Goal: Understand process/instructions

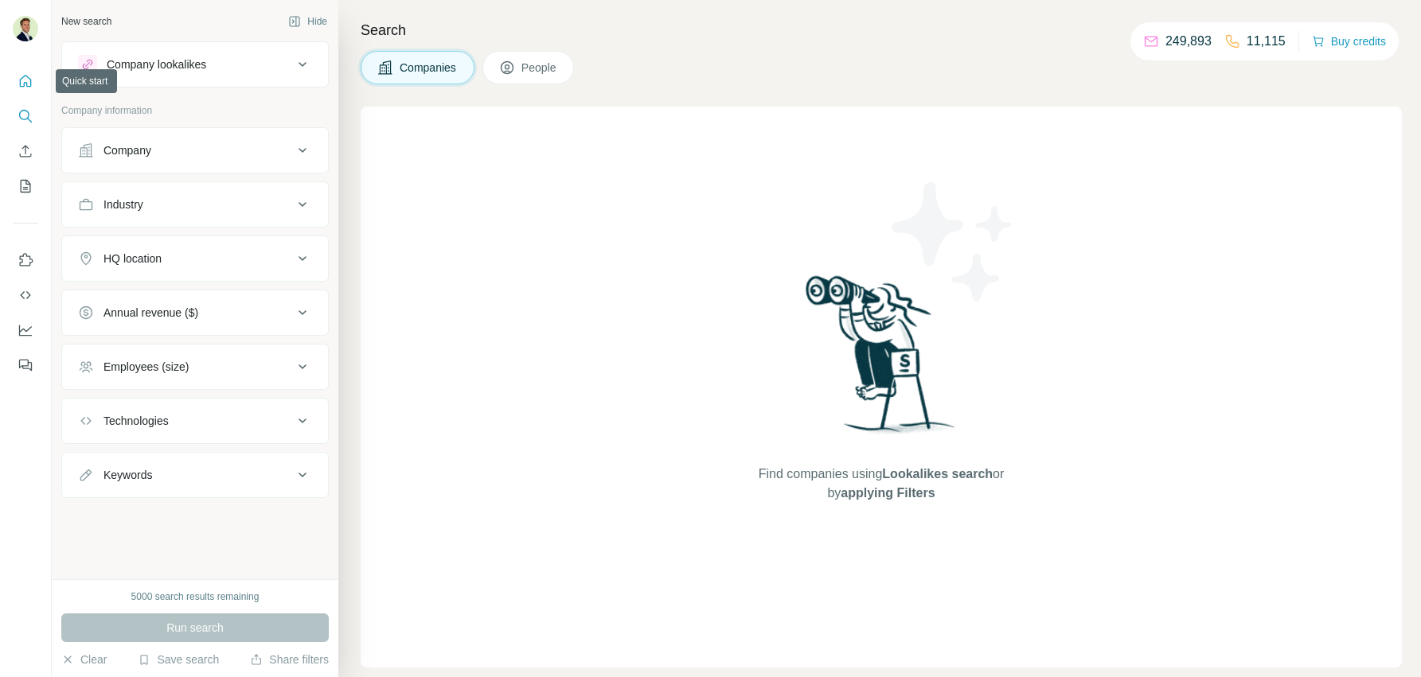
drag, startPoint x: 27, startPoint y: 74, endPoint x: 45, endPoint y: 80, distance: 19.4
click at [27, 74] on icon "Quick start" at bounding box center [26, 81] width 16 height 16
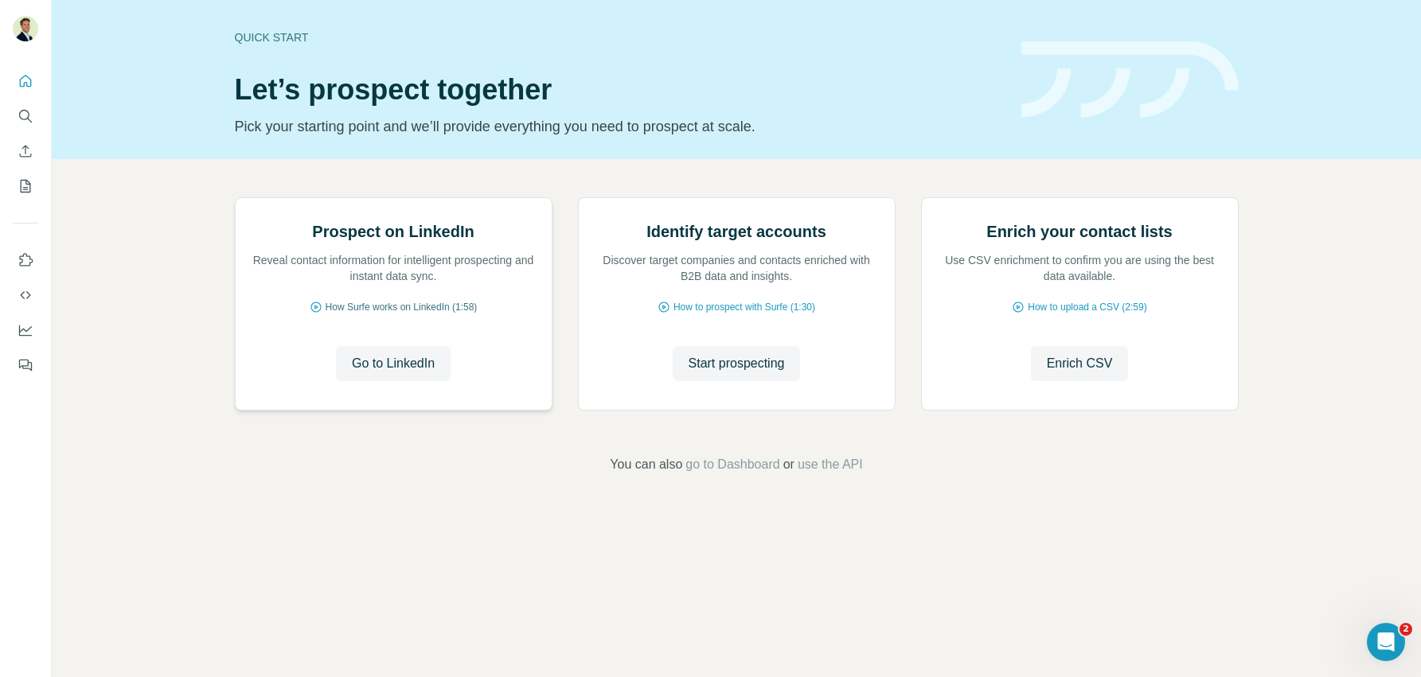
click at [396, 314] on span "How Surfe works on LinkedIn (1:58)" at bounding box center [401, 307] width 152 height 14
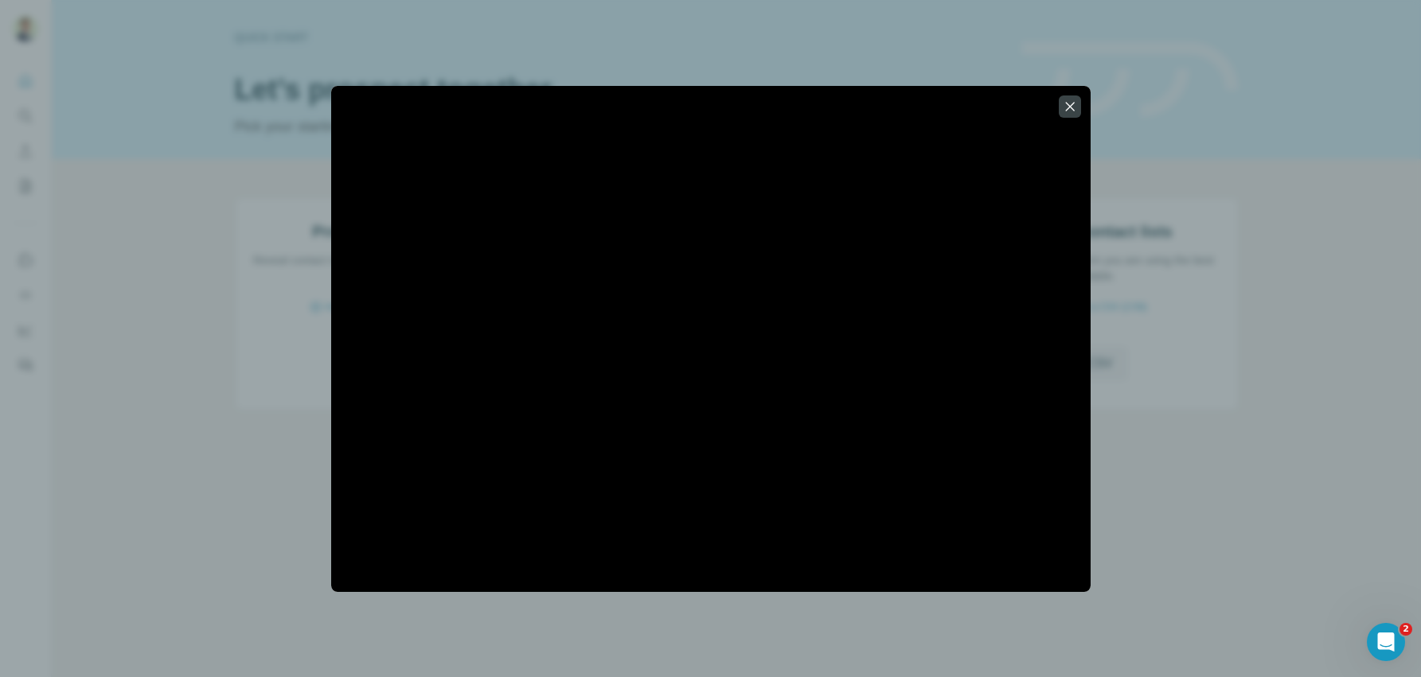
click at [197, 69] on div at bounding box center [710, 338] width 1421 height 677
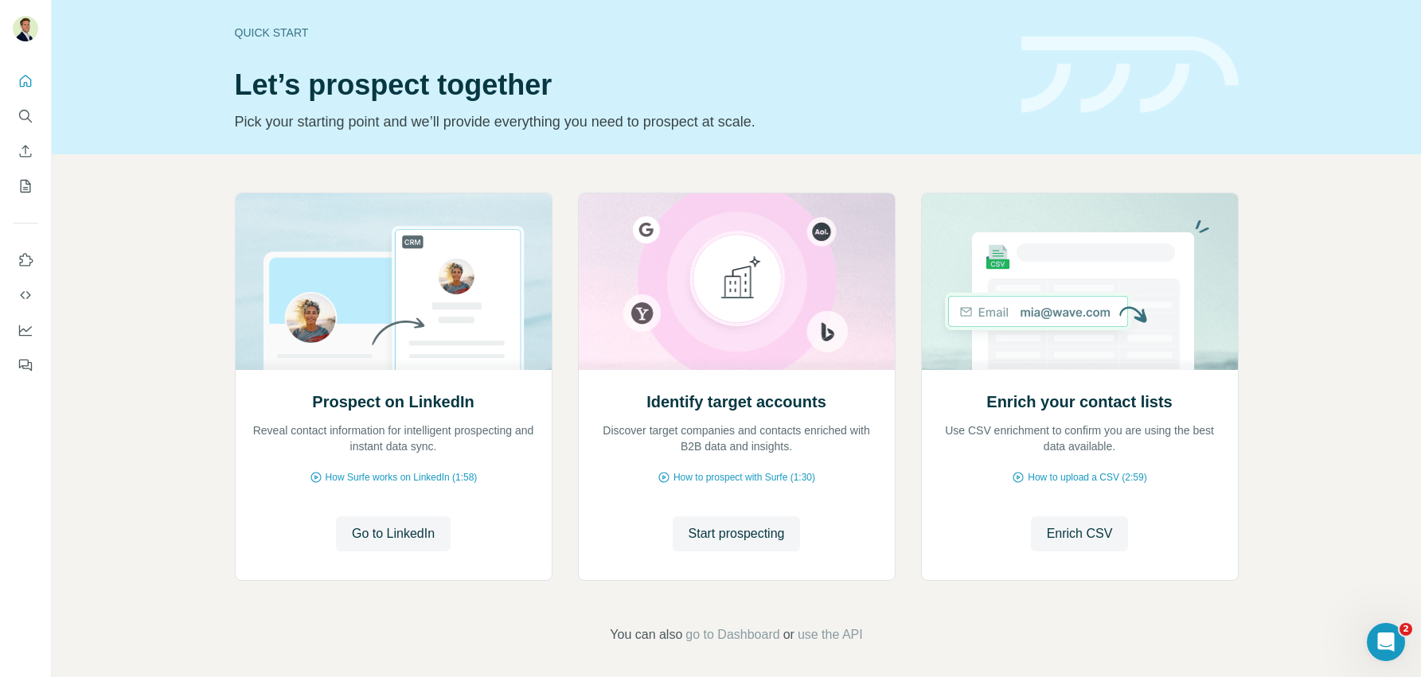
scroll to position [6, 0]
